Goal: Information Seeking & Learning: Compare options

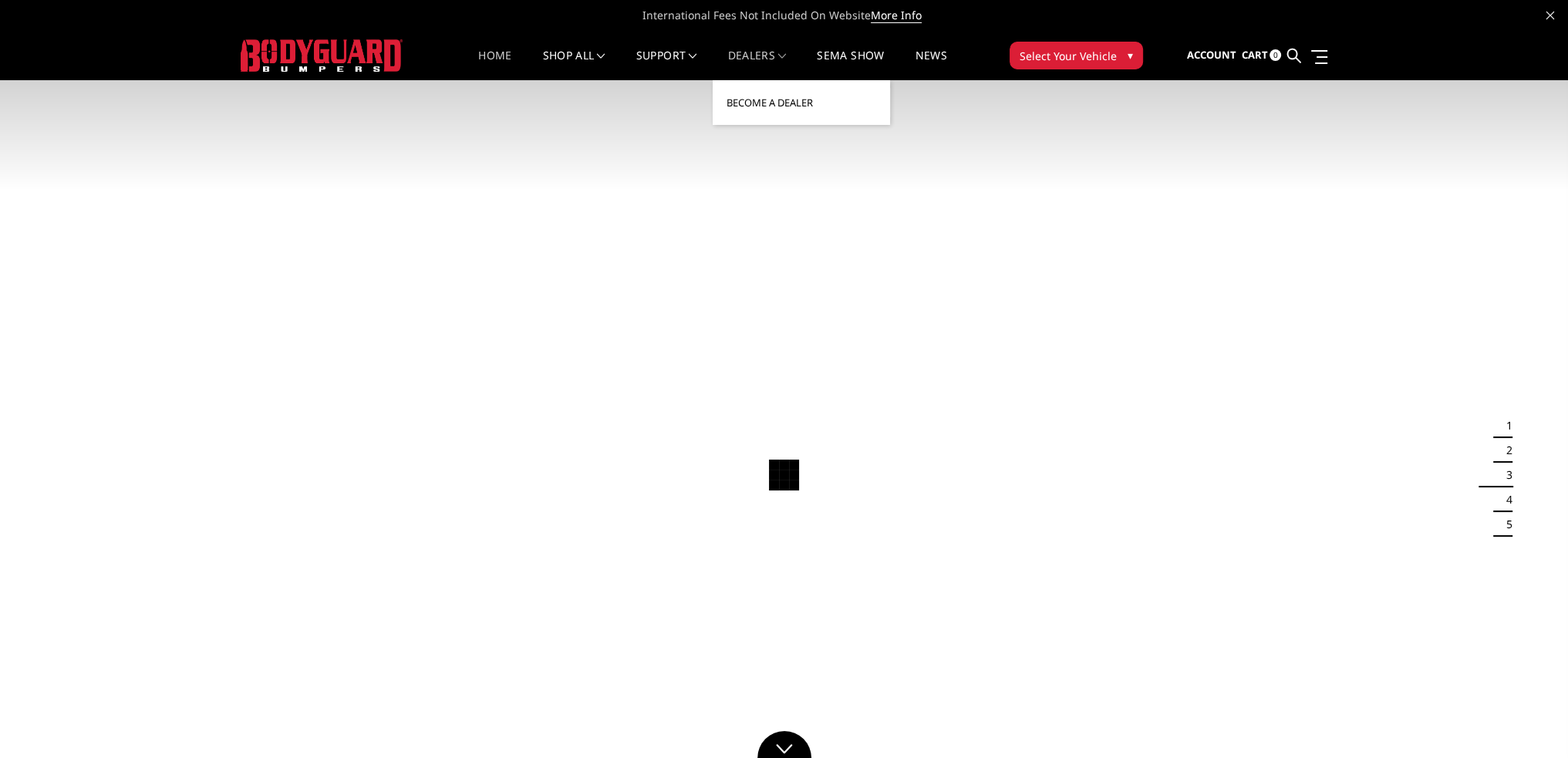
click at [756, 101] on link "Become a Dealer" at bounding box center [801, 102] width 165 height 29
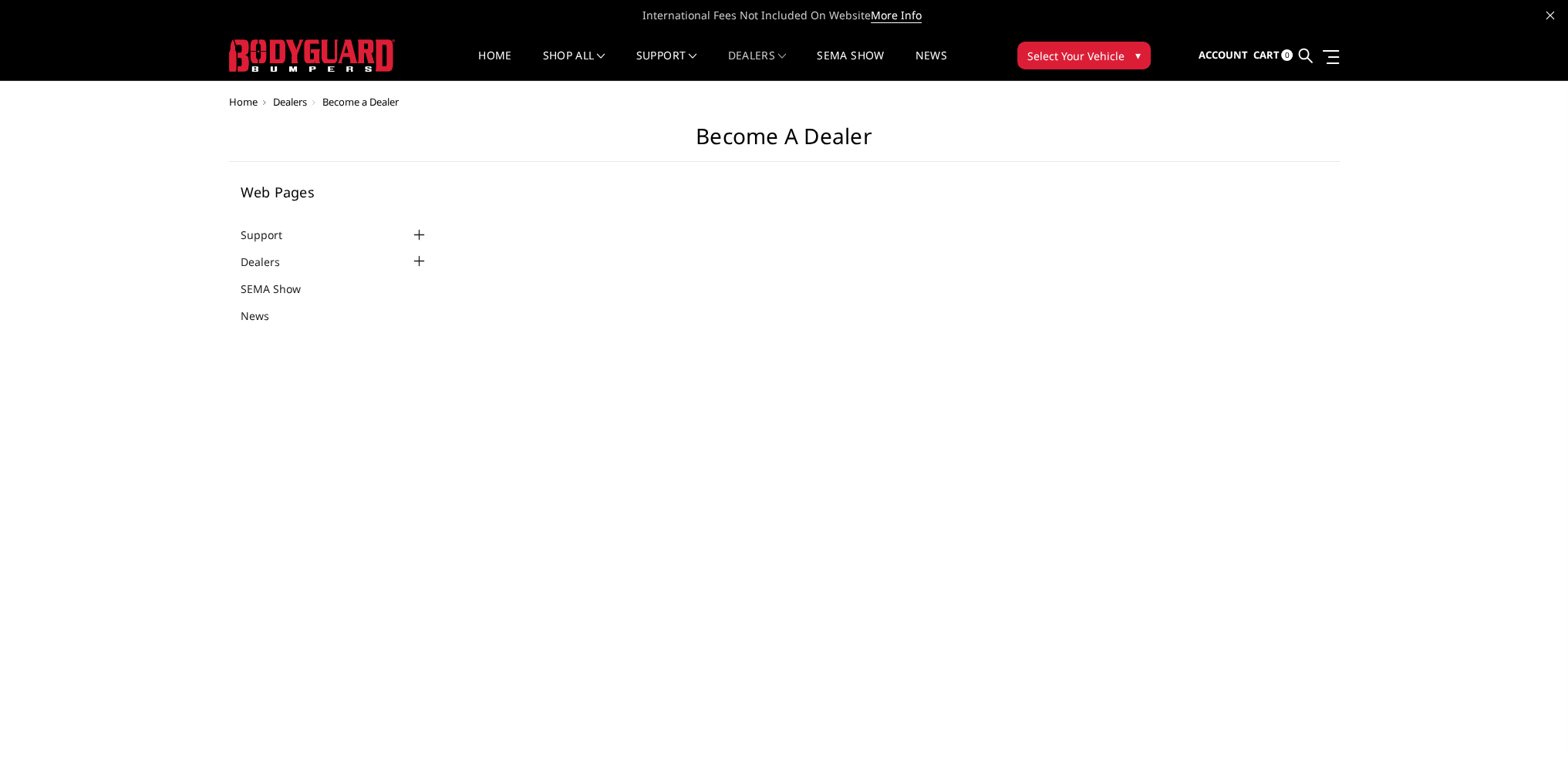
select select "US"
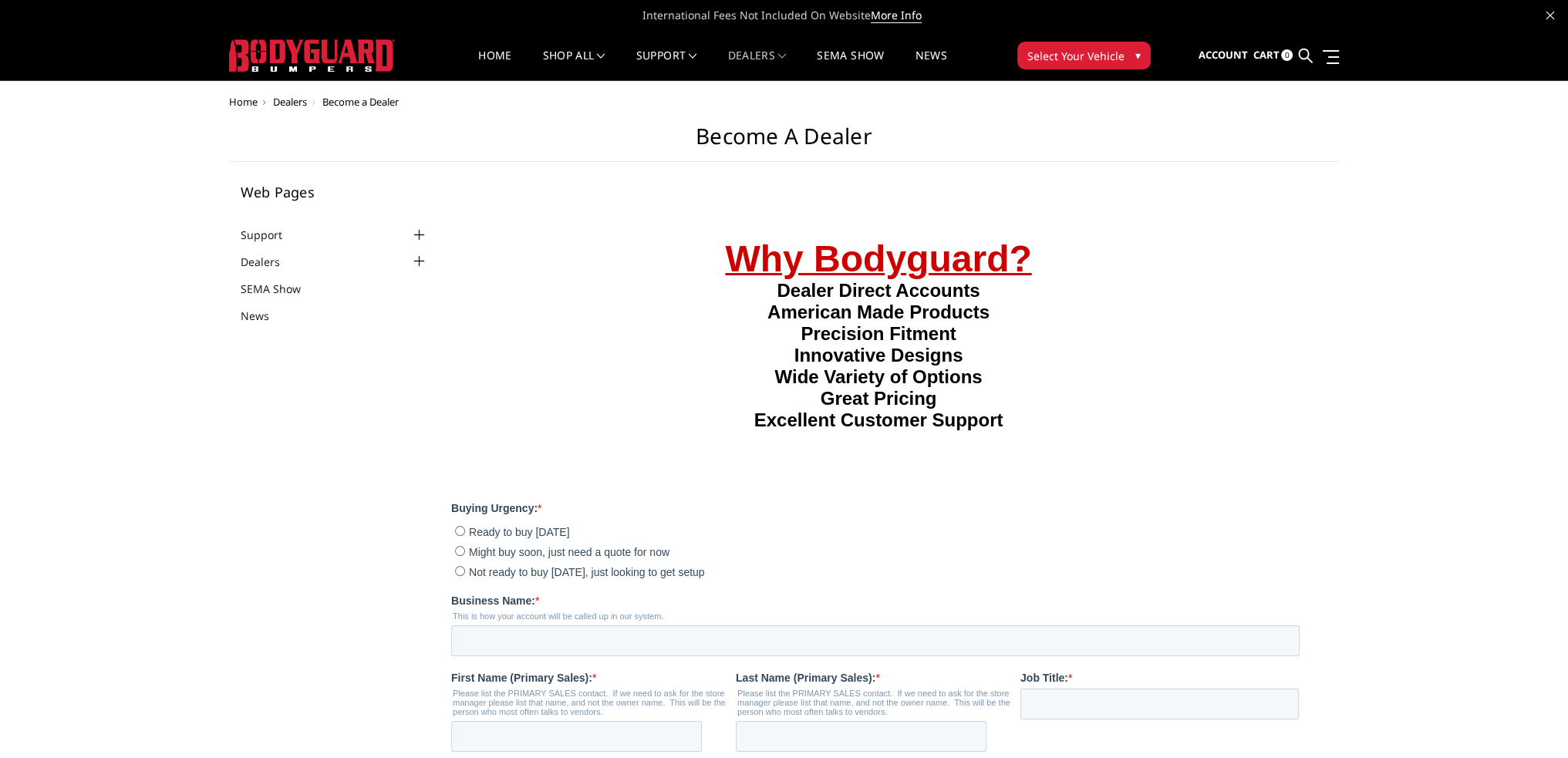
click at [296, 43] on img at bounding box center [311, 55] width 166 height 32
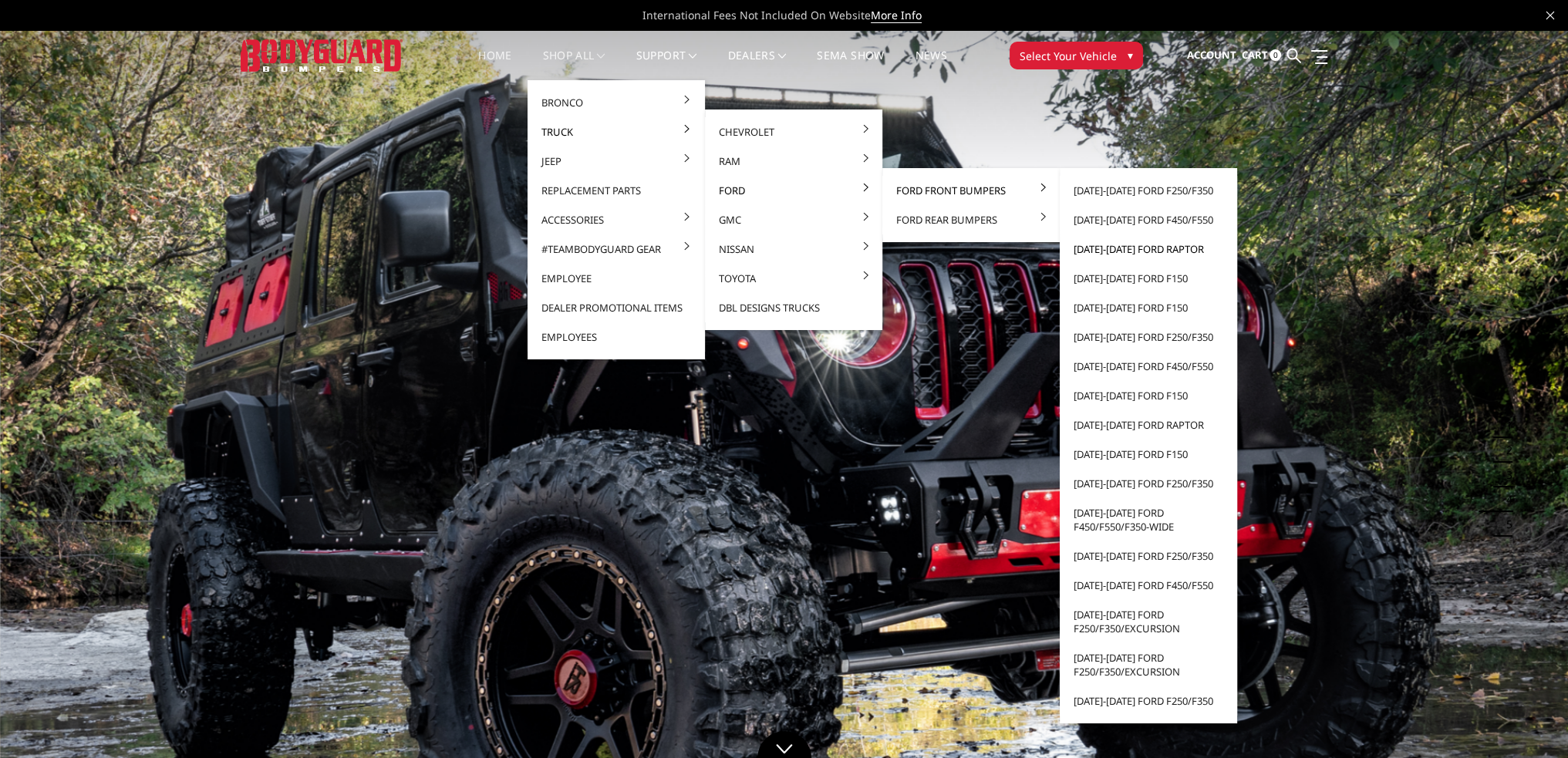
click at [1122, 252] on link "[DATE]-[DATE] Ford Raptor" at bounding box center [1148, 249] width 165 height 29
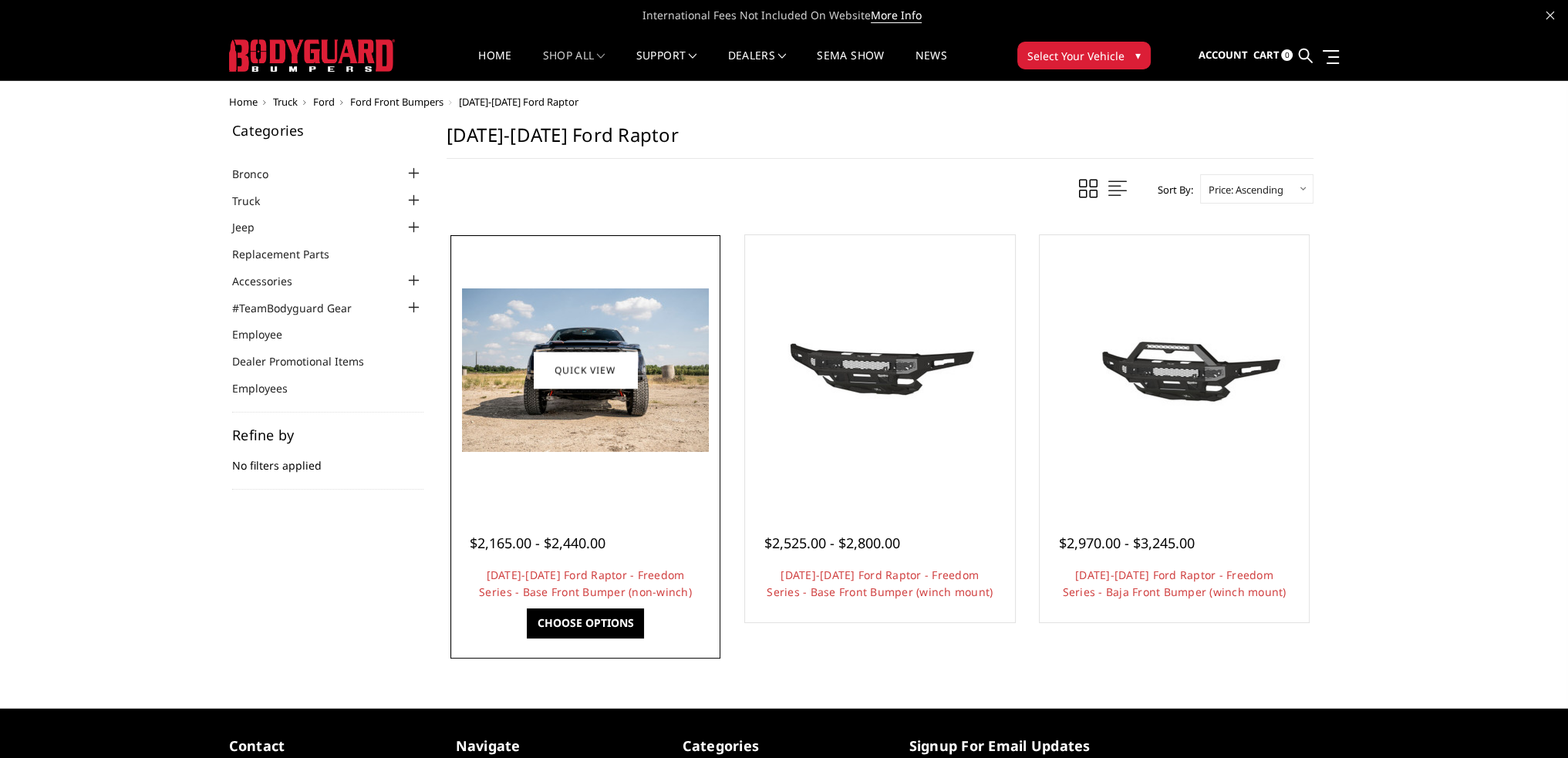
click at [614, 431] on img at bounding box center [586, 370] width 247 height 163
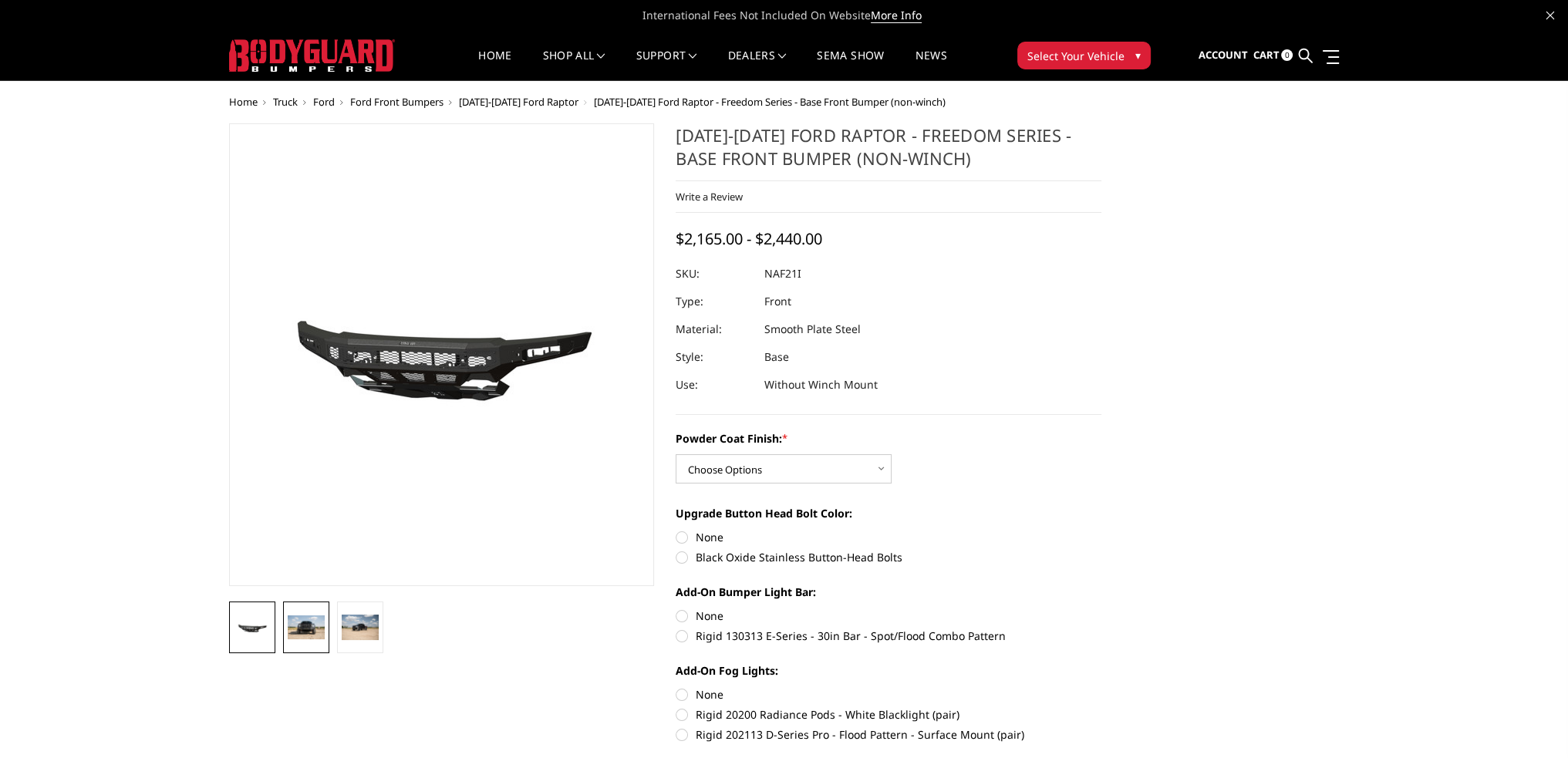
click at [316, 628] on img at bounding box center [306, 627] width 37 height 25
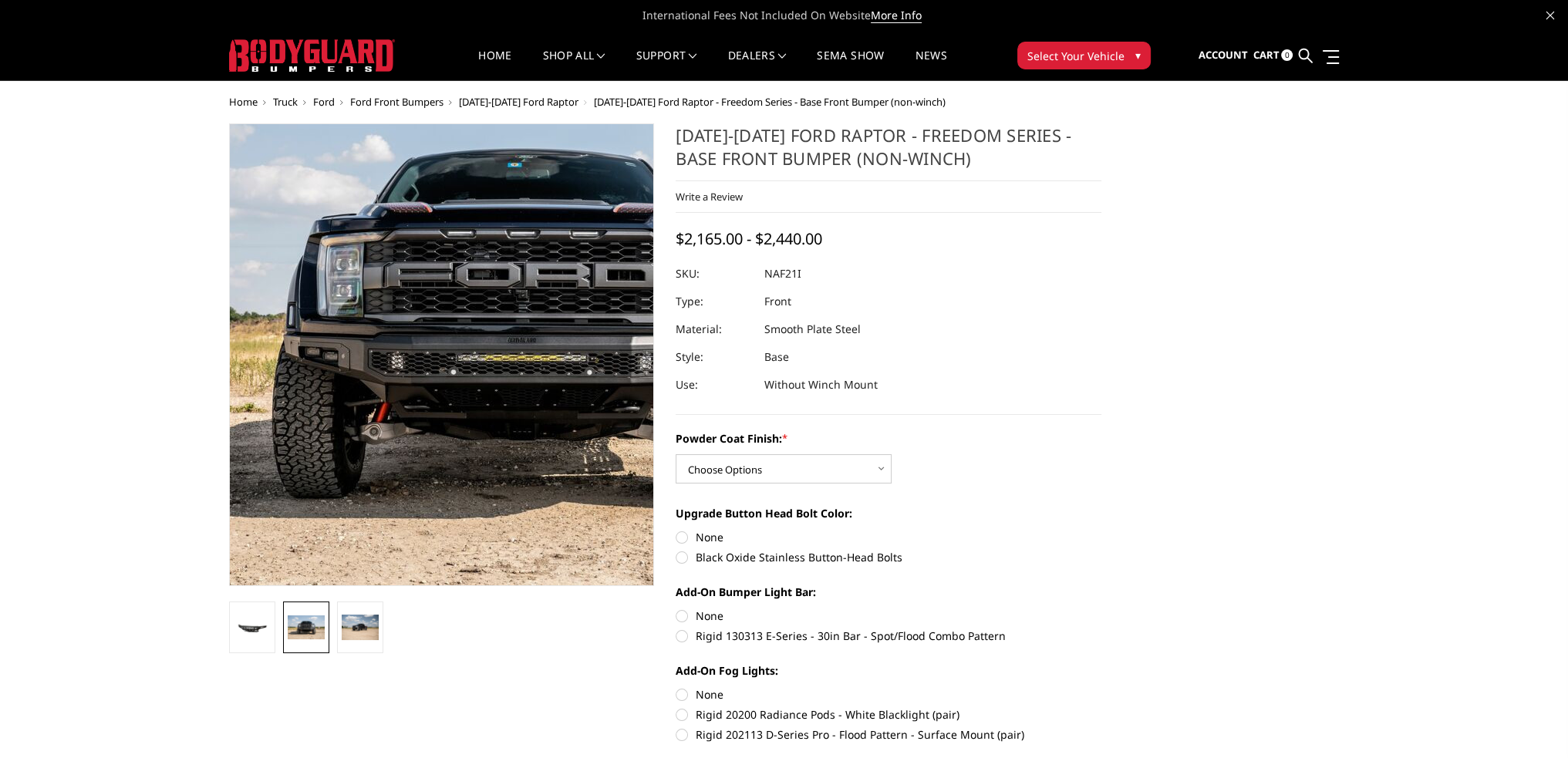
click at [383, 441] on img at bounding box center [519, 320] width 987 height 654
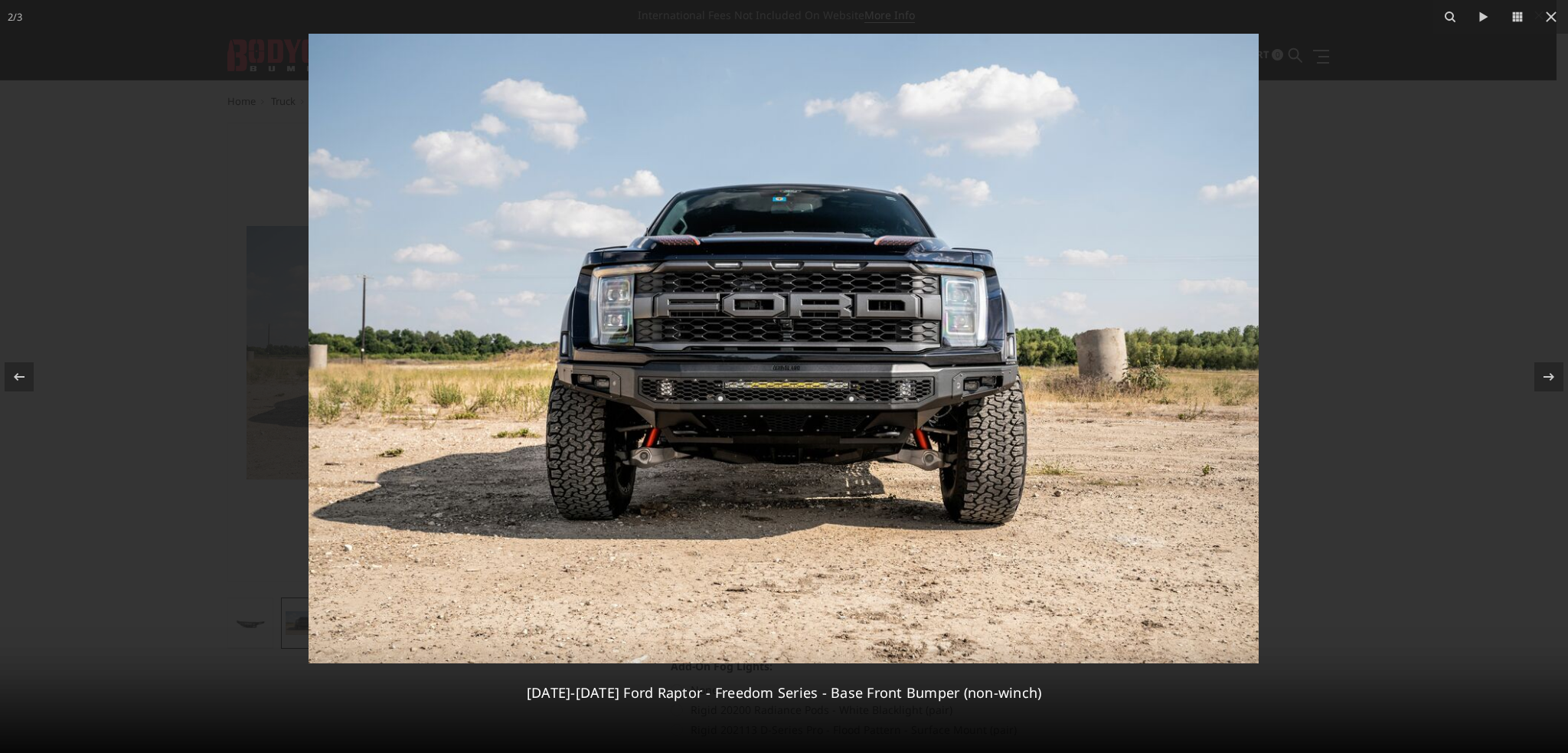
click at [594, 384] on img at bounding box center [783, 349] width 950 height 630
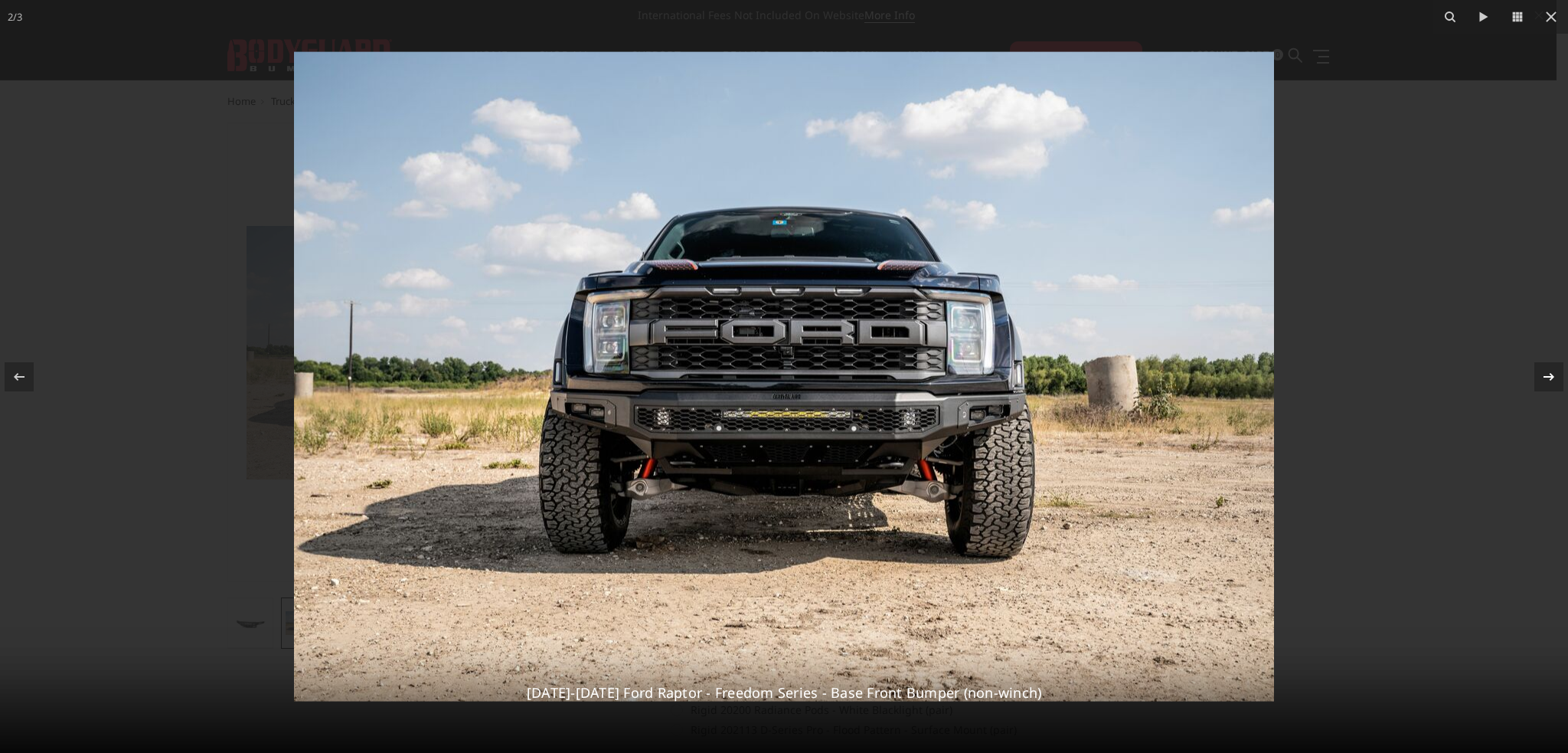
click at [1544, 378] on icon at bounding box center [1548, 376] width 18 height 18
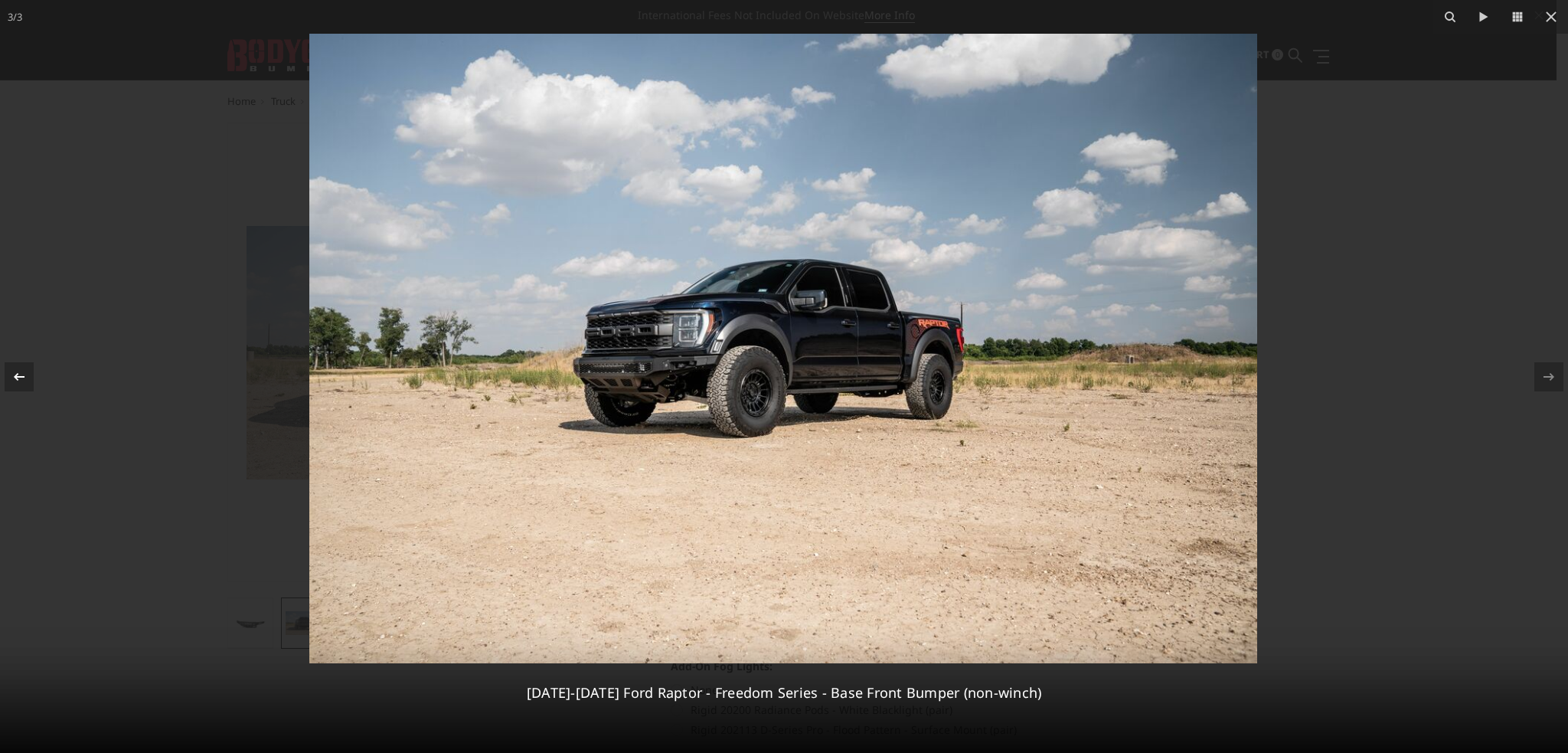
click at [24, 373] on icon at bounding box center [19, 376] width 18 height 18
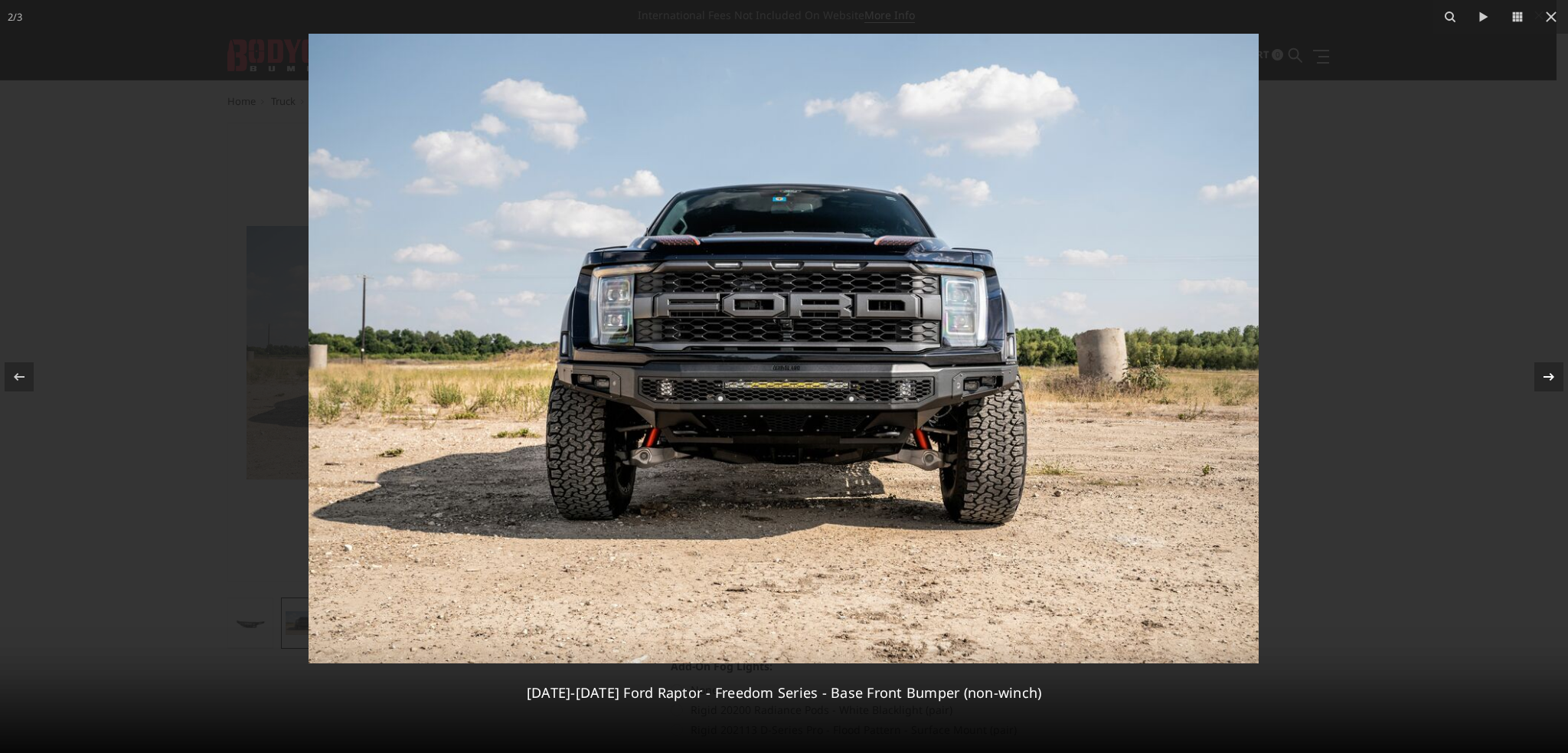
click at [1548, 376] on icon at bounding box center [1548, 376] width 10 height 8
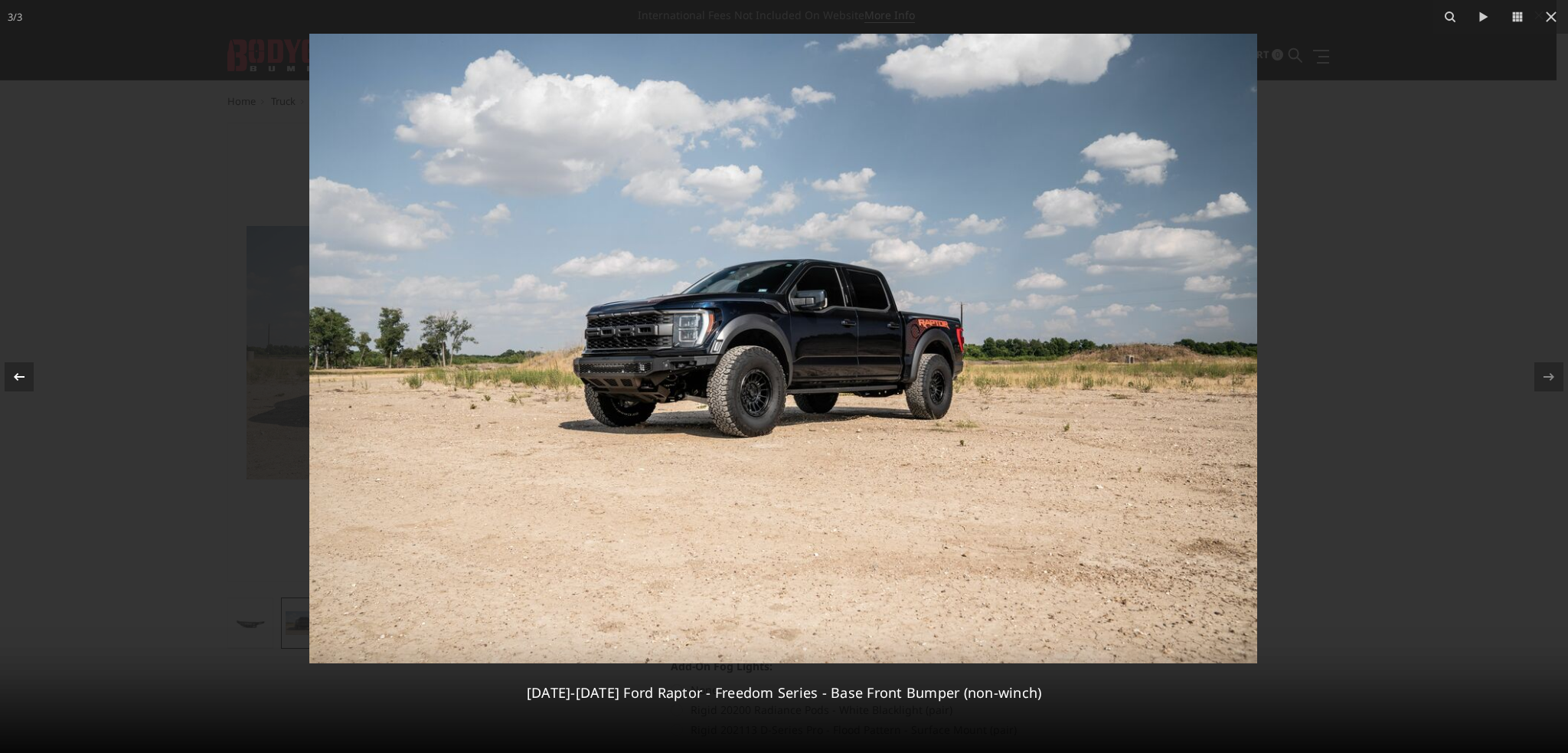
click at [24, 371] on icon at bounding box center [19, 376] width 18 height 18
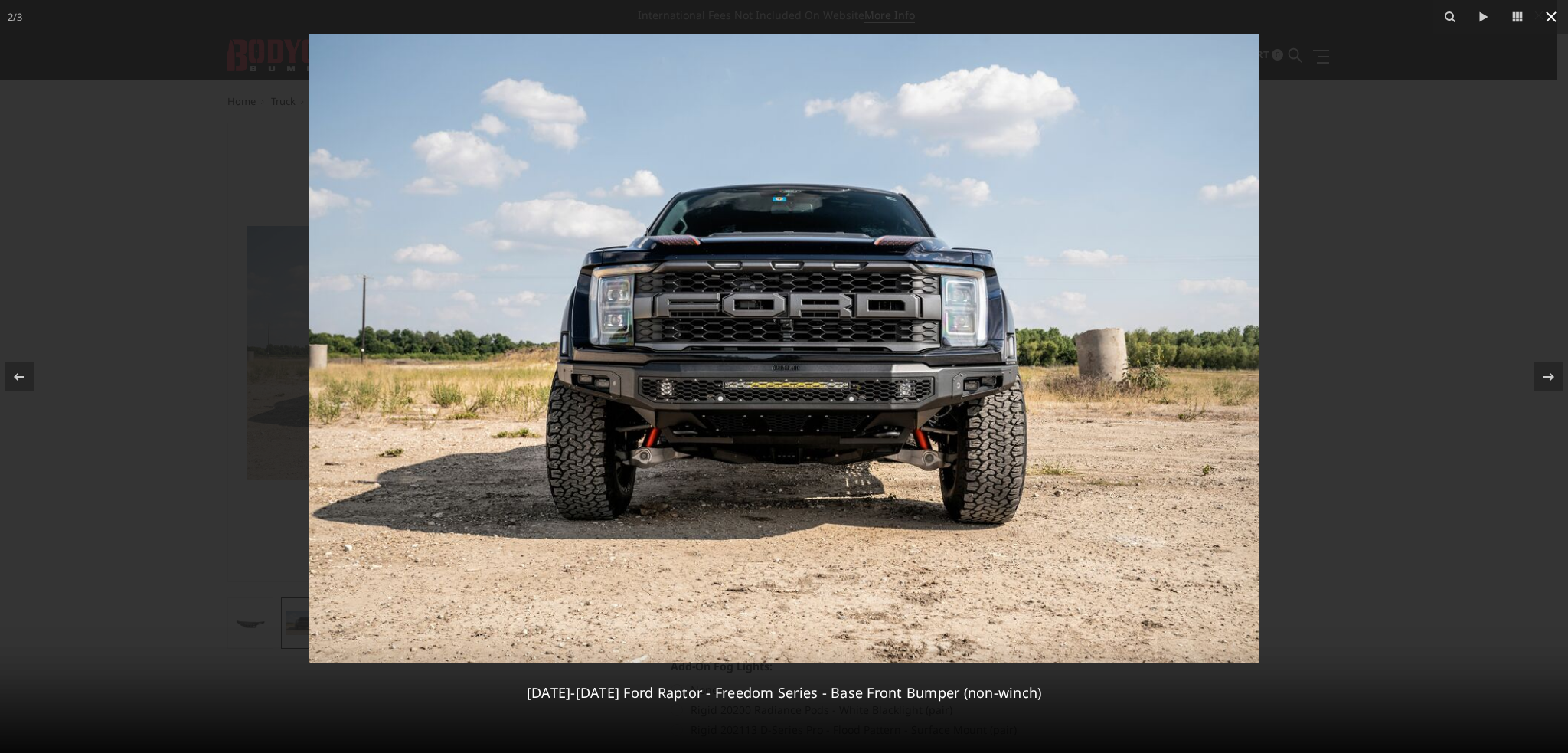
click at [1547, 16] on icon at bounding box center [1550, 16] width 18 height 18
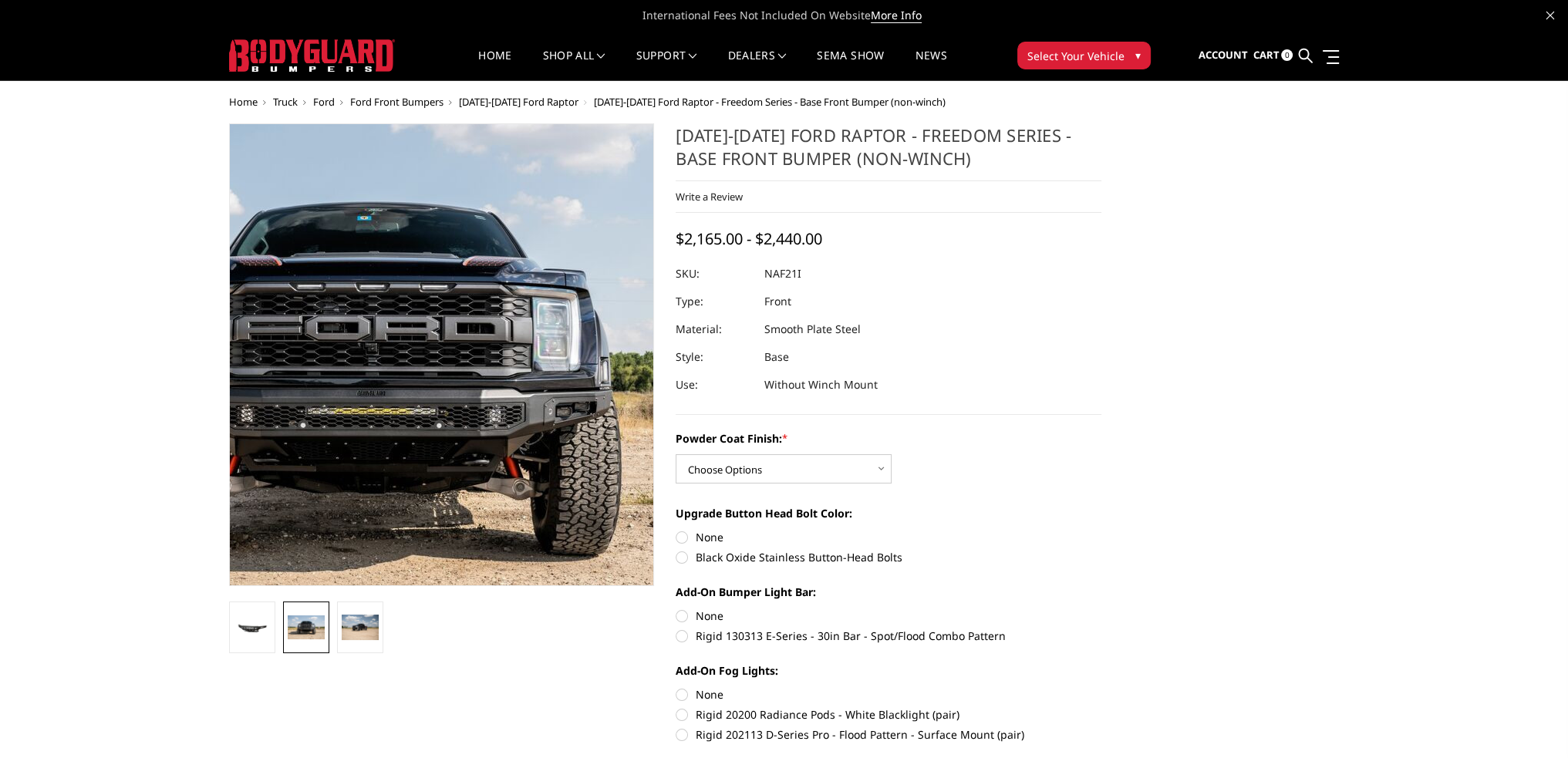
click at [497, 310] on img at bounding box center [368, 373] width 987 height 654
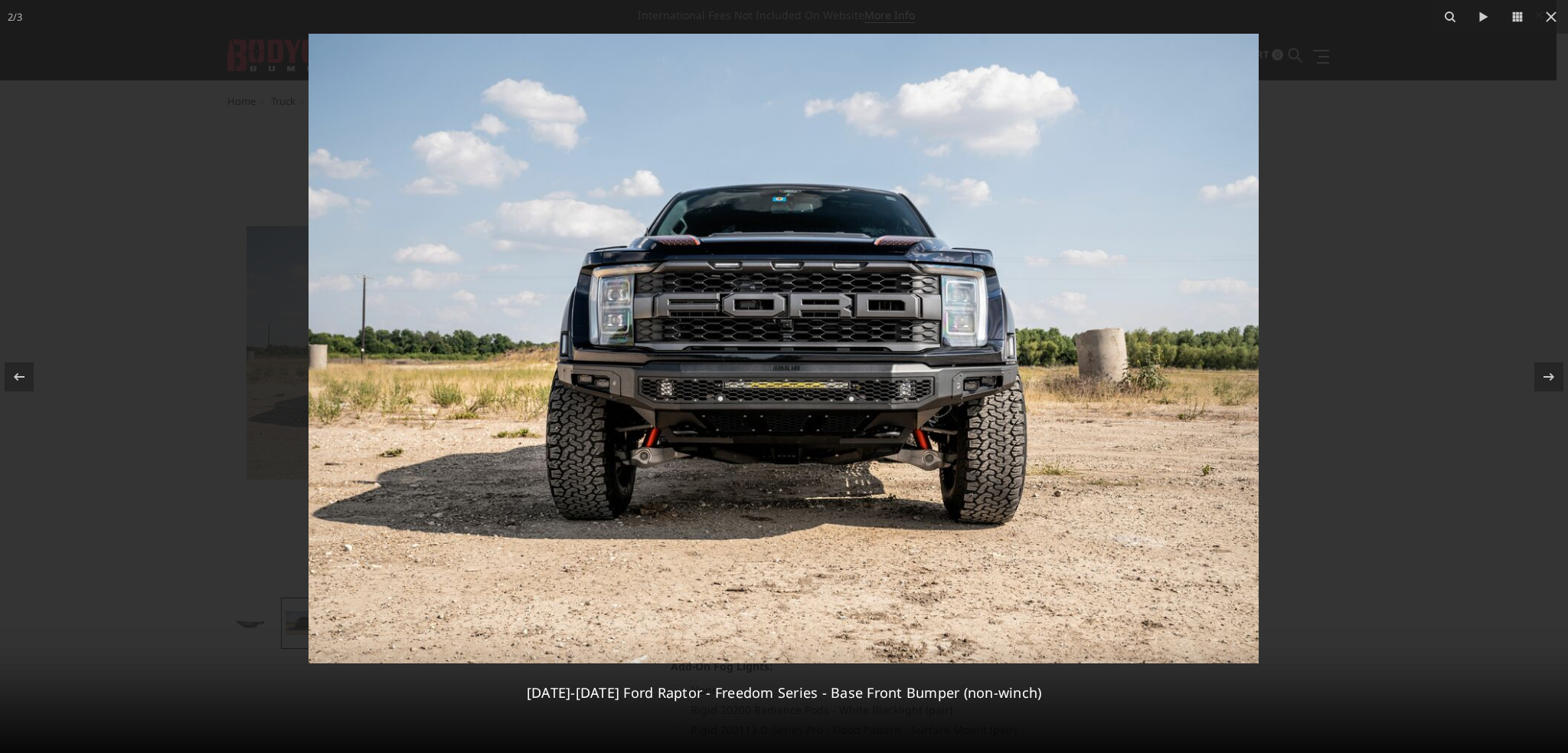
click at [992, 385] on img at bounding box center [783, 349] width 950 height 630
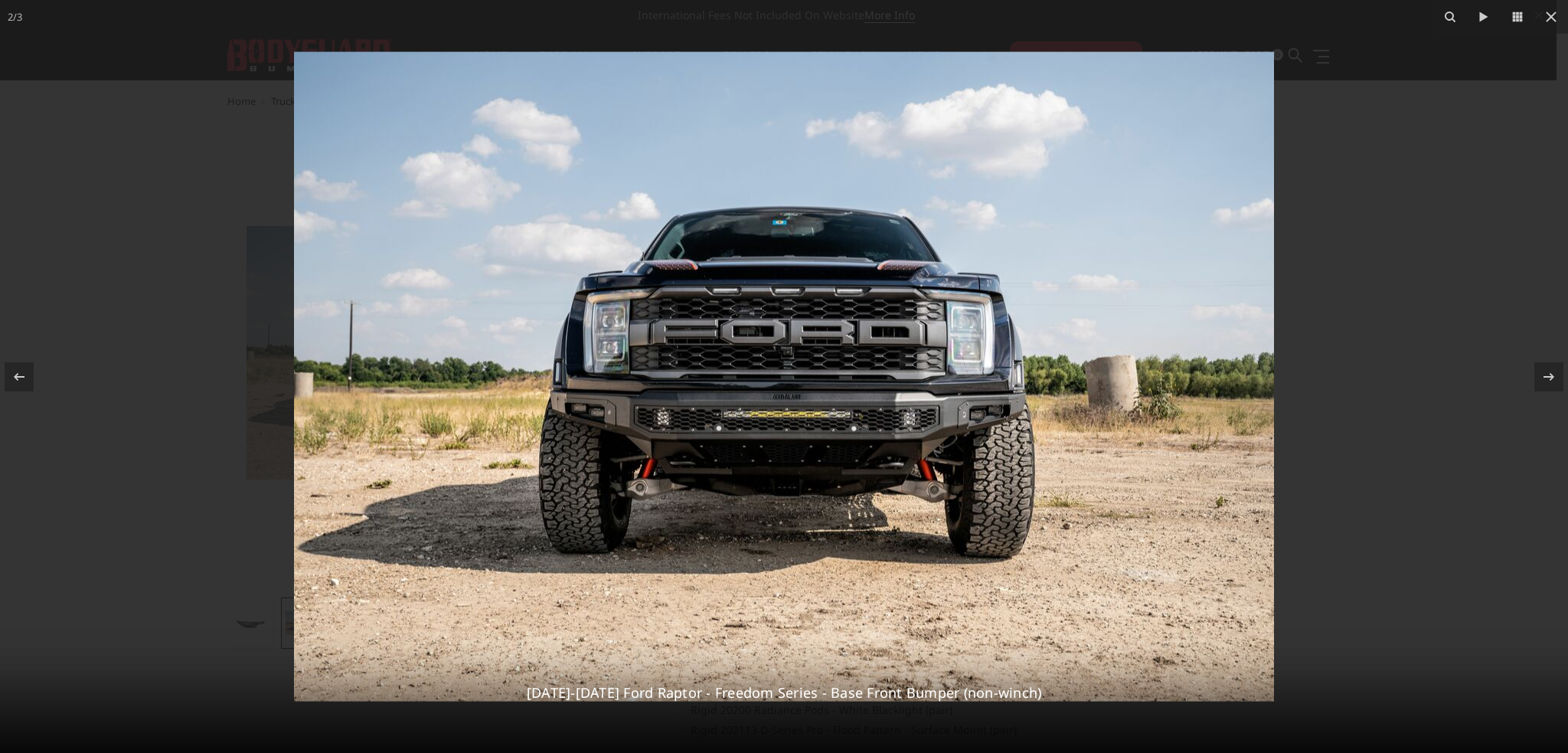
click at [990, 415] on img at bounding box center [784, 376] width 980 height 649
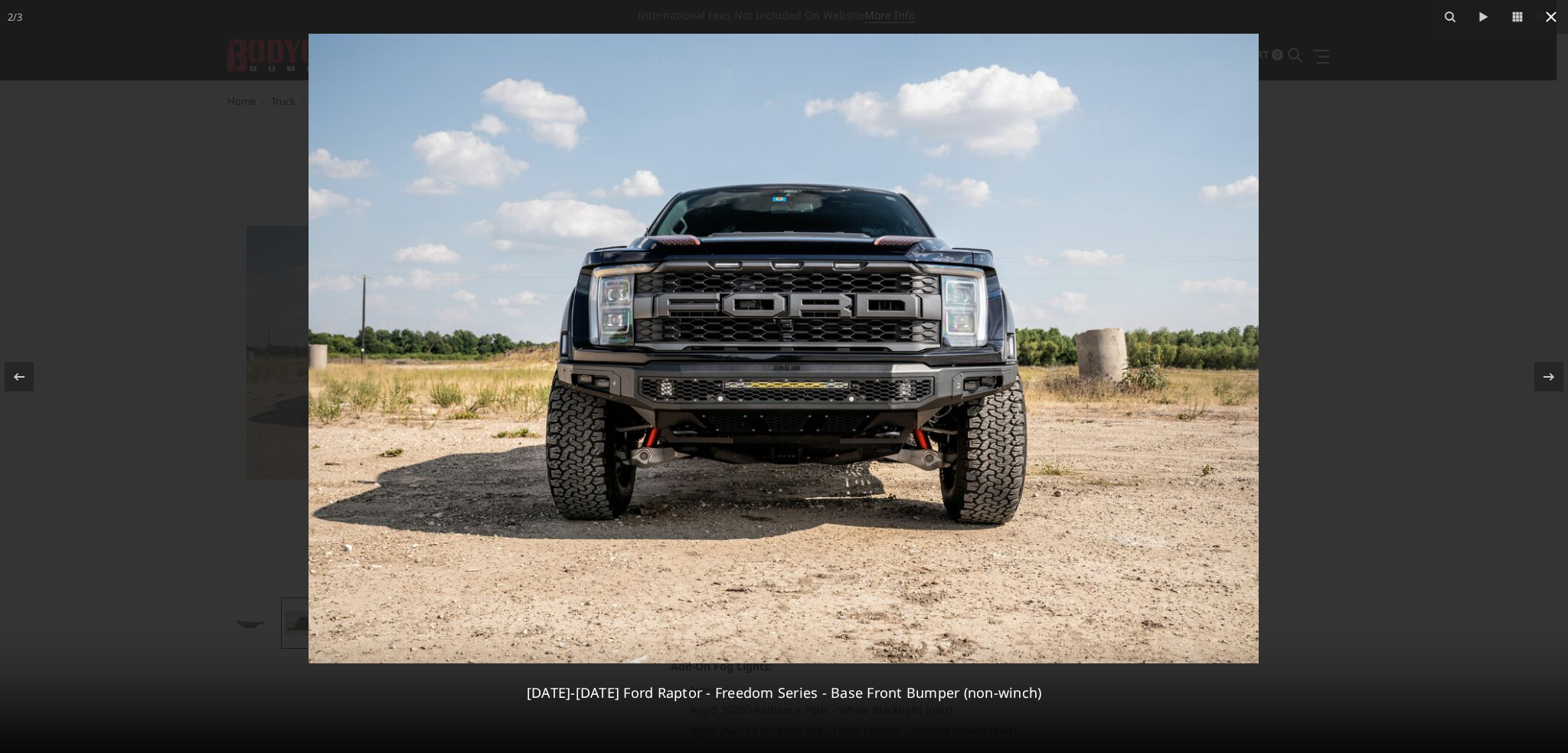
click at [1556, 17] on icon at bounding box center [1550, 16] width 18 height 18
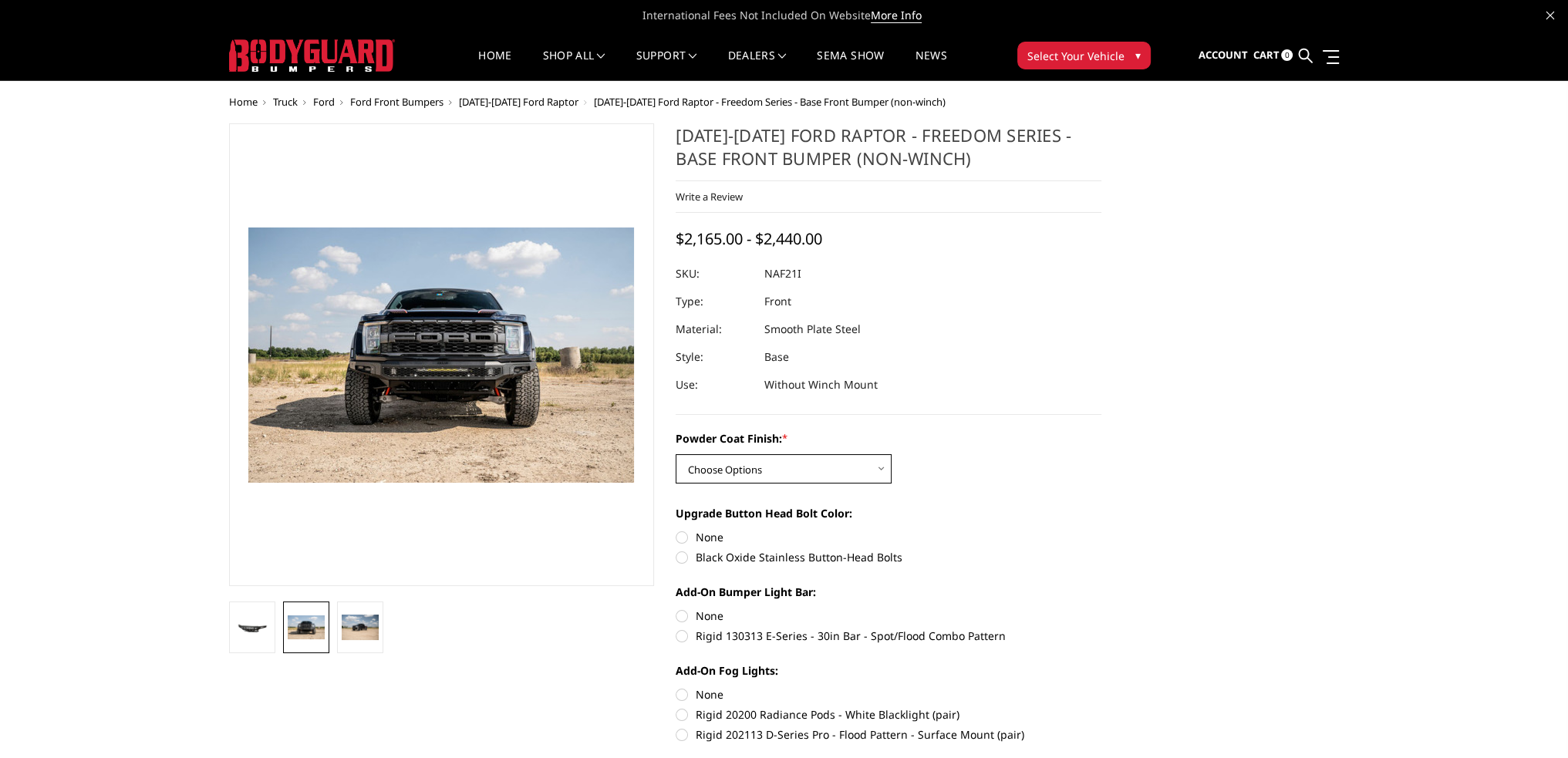
click at [801, 466] on select "Choose Options Bare Metal Texture Black Powder Coat" at bounding box center [783, 469] width 215 height 29
select select "2767"
click at [676, 454] on select "Choose Options Bare Metal Texture Black Powder Coat" at bounding box center [783, 469] width 215 height 29
click at [487, 64] on link "Home" at bounding box center [495, 65] width 33 height 30
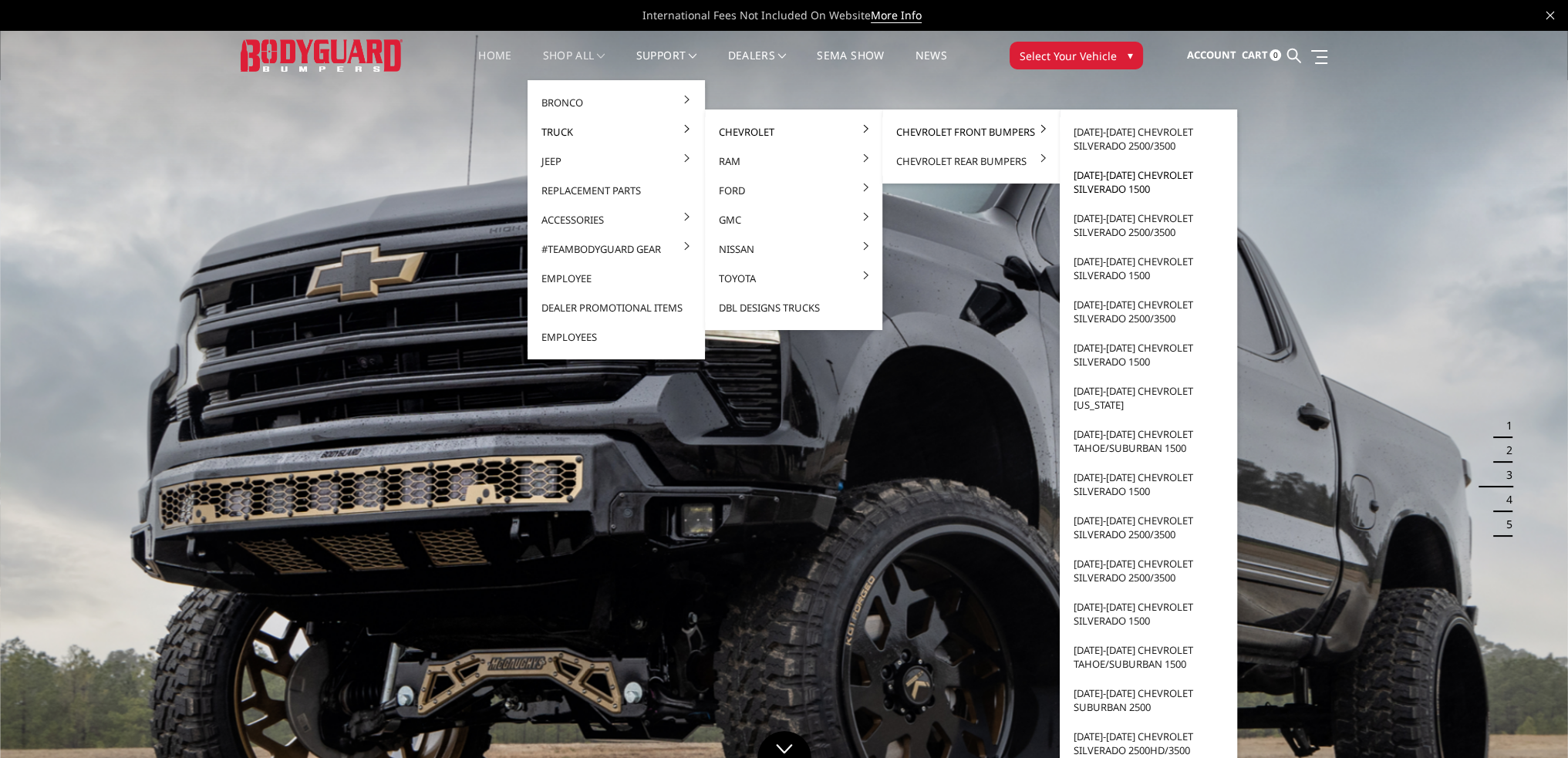
click at [1130, 184] on link "[DATE]-[DATE] Chevrolet Silverado 1500" at bounding box center [1148, 181] width 165 height 43
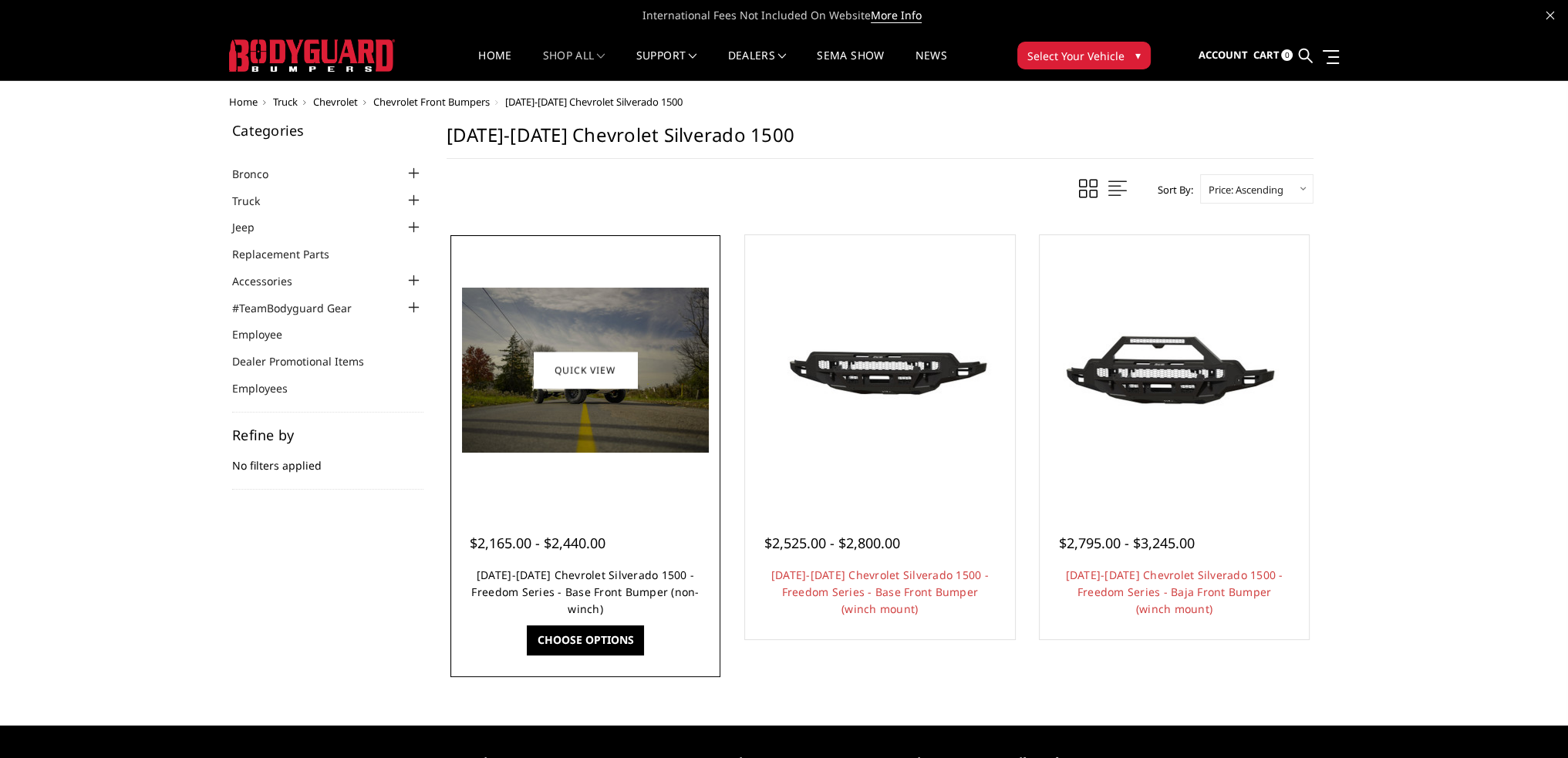
click at [591, 576] on link "2022-2025 Chevrolet Silverado 1500 - Freedom Series - Base Front Bumper (non-wi…" at bounding box center [585, 591] width 228 height 48
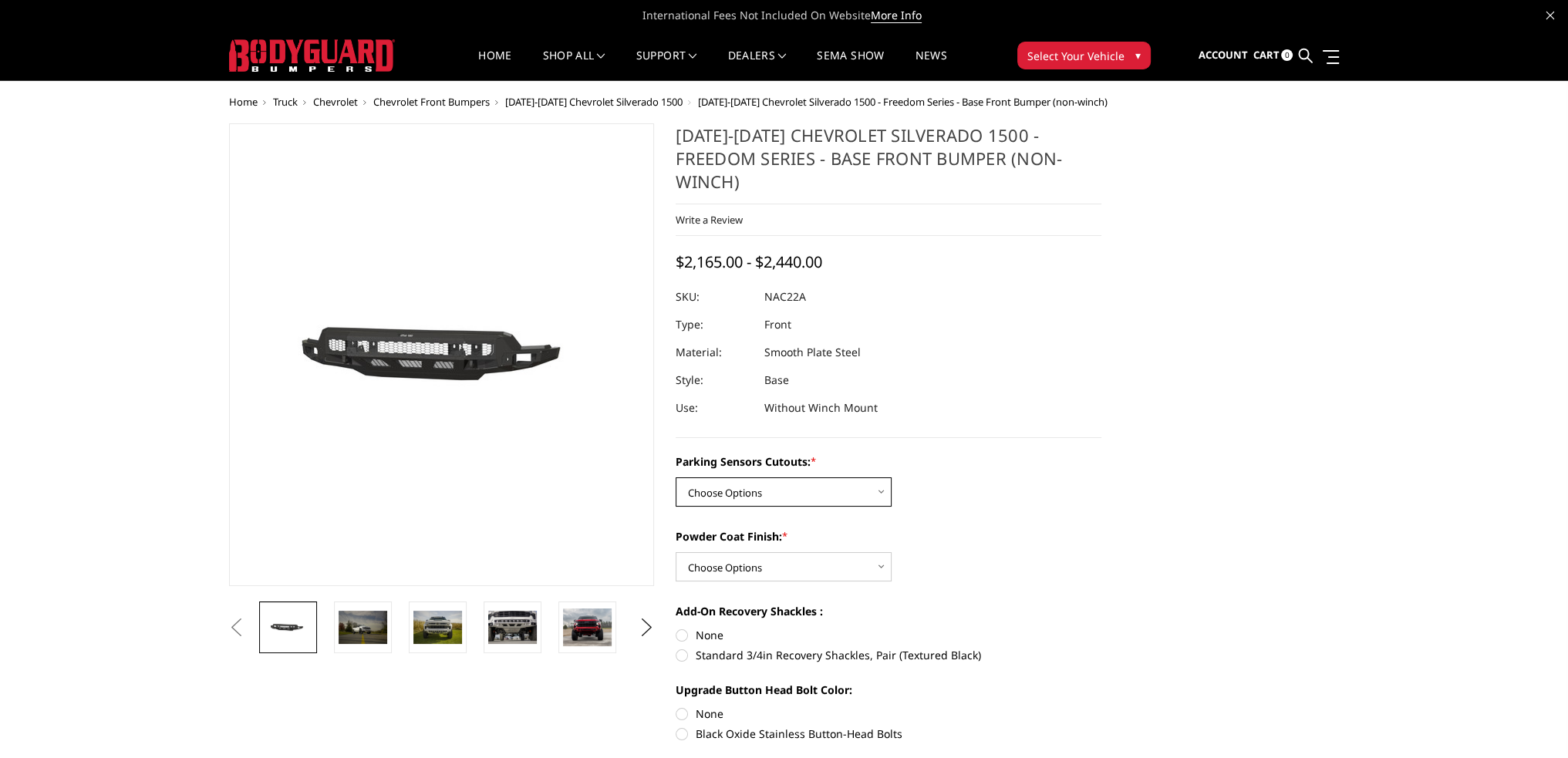
click at [742, 477] on select "Choose Options Yes - I have parking sensors No - I do NOT have parking sensors" at bounding box center [783, 491] width 215 height 29
click at [747, 477] on select "Choose Options Yes - I have parking sensors No - I do NOT have parking sensors" at bounding box center [783, 491] width 215 height 29
click at [487, 52] on link "Home" at bounding box center [495, 65] width 33 height 30
